Goal: Feedback & Contribution: Submit feedback/report problem

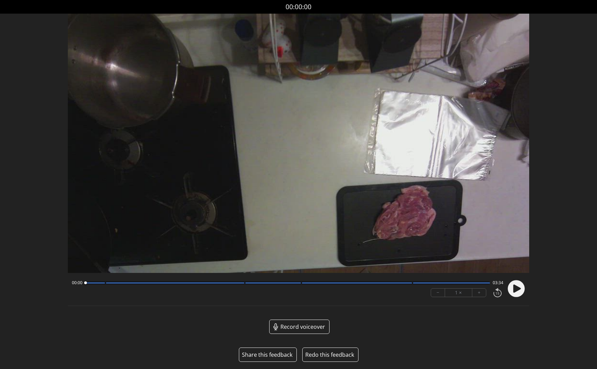
click at [274, 353] on button "Share this feedback" at bounding box center [267, 354] width 50 height 8
